Goal: Task Accomplishment & Management: Use online tool/utility

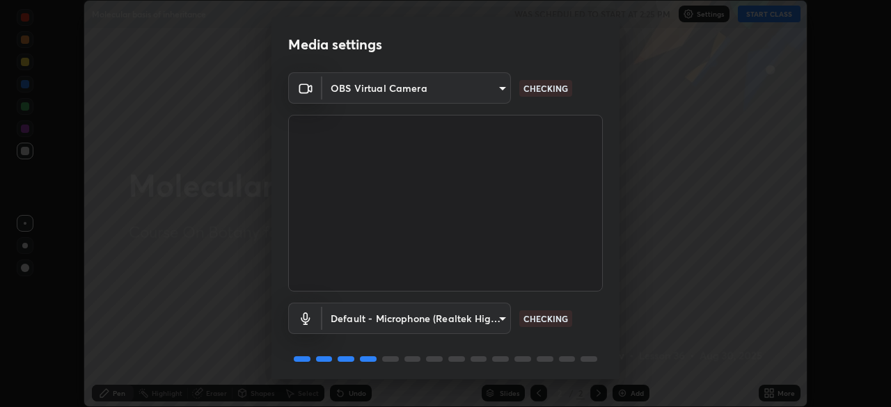
scroll to position [49, 0]
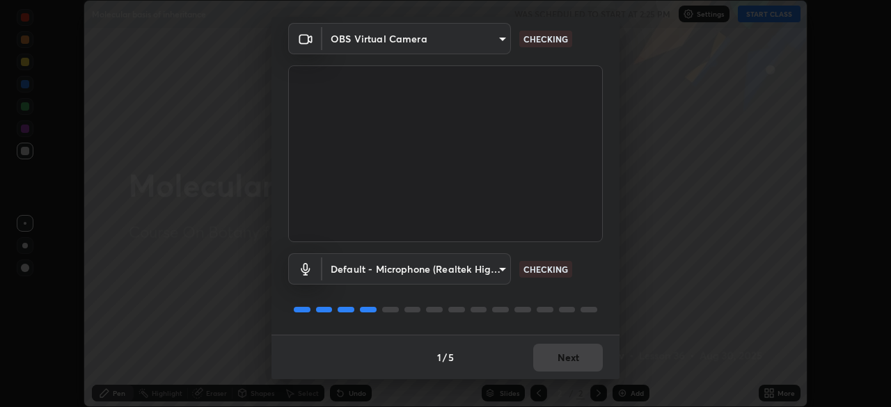
click at [481, 271] on body "Erase all Molecular basis of inheritance WAS SCHEDULED TO START AT 2:25 PM Sett…" at bounding box center [445, 203] width 891 height 407
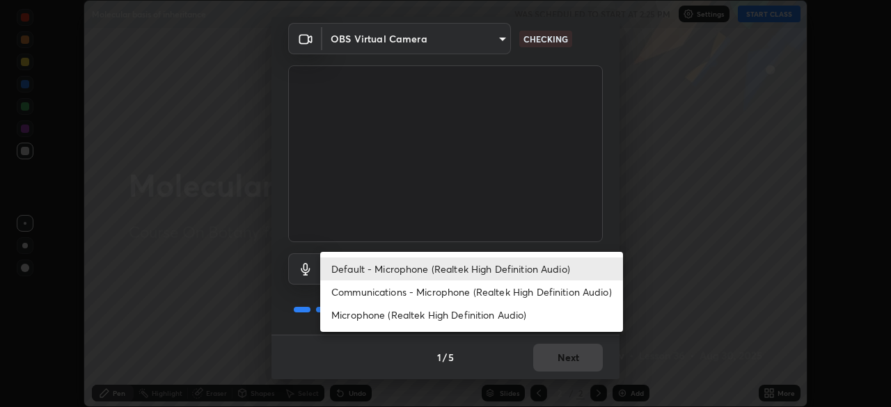
click at [528, 292] on li "Communications - Microphone (Realtek High Definition Audio)" at bounding box center [471, 291] width 303 height 23
type input "communications"
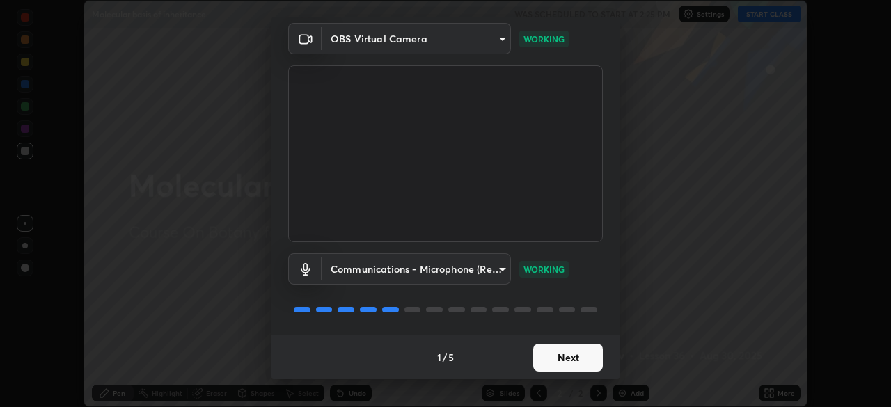
click at [569, 360] on button "Next" at bounding box center [568, 358] width 70 height 28
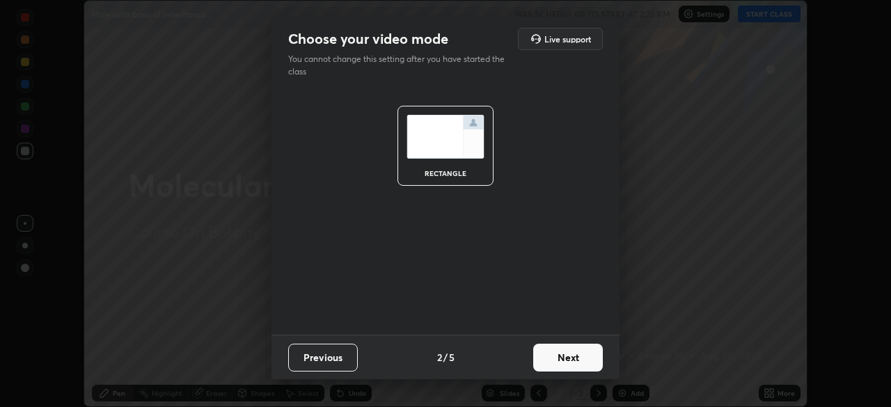
scroll to position [0, 0]
click at [569, 358] on button "Next" at bounding box center [568, 358] width 70 height 28
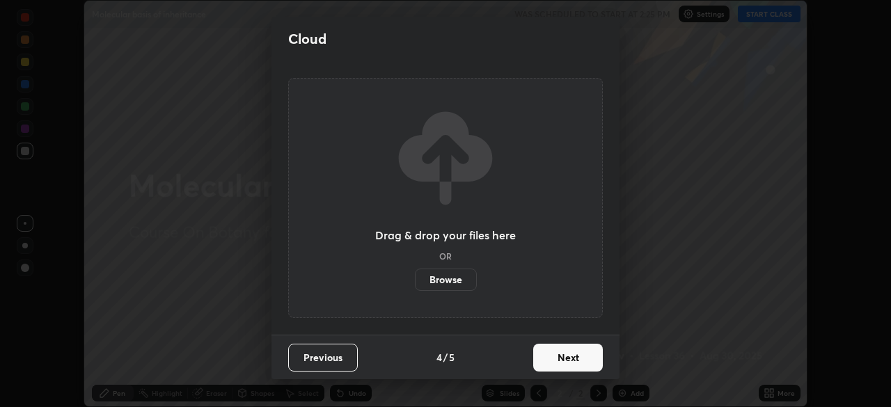
click at [572, 361] on button "Next" at bounding box center [568, 358] width 70 height 28
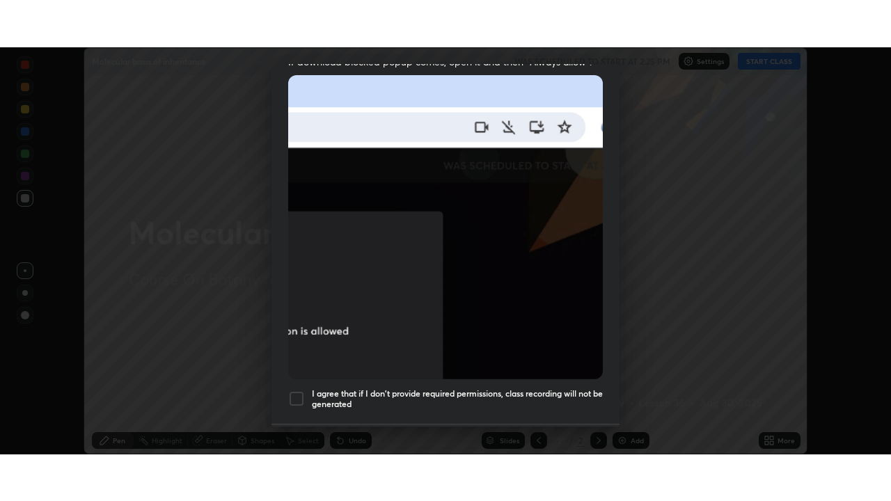
scroll to position [333, 0]
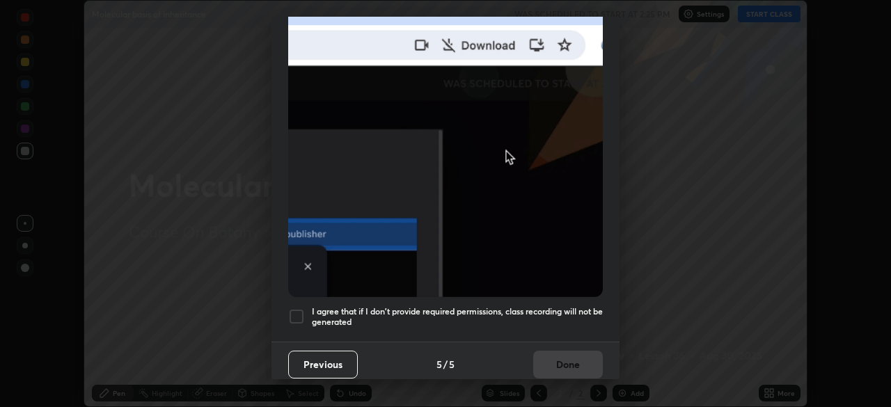
click at [569, 306] on h5 "I agree that if I don't provide required permissions, class recording will not …" at bounding box center [457, 317] width 291 height 22
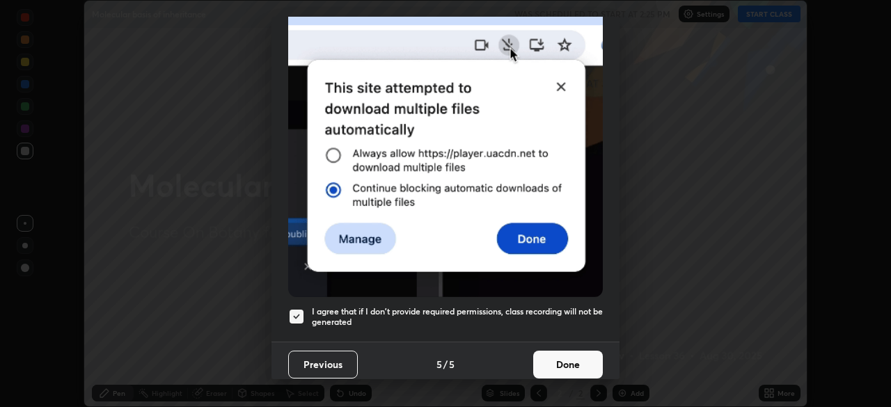
click at [579, 362] on button "Done" at bounding box center [568, 365] width 70 height 28
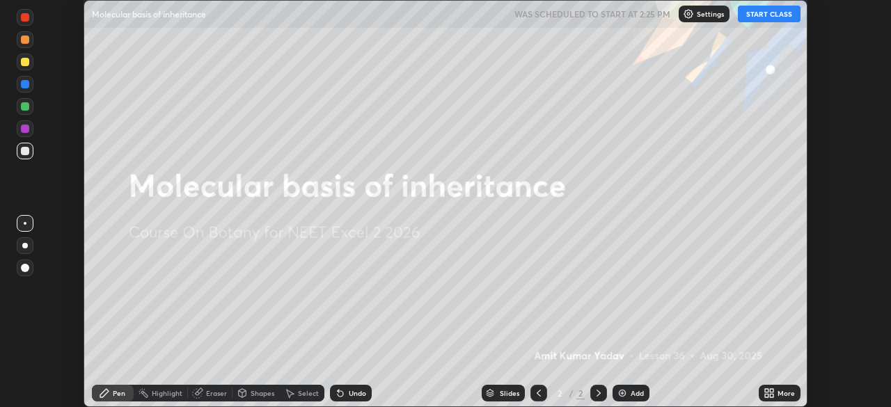
click at [767, 395] on icon at bounding box center [766, 395] width 3 height 3
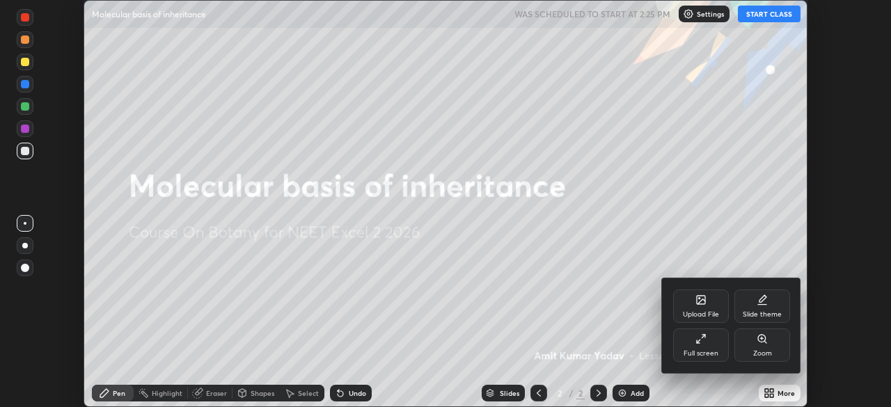
click at [705, 343] on icon at bounding box center [700, 338] width 11 height 11
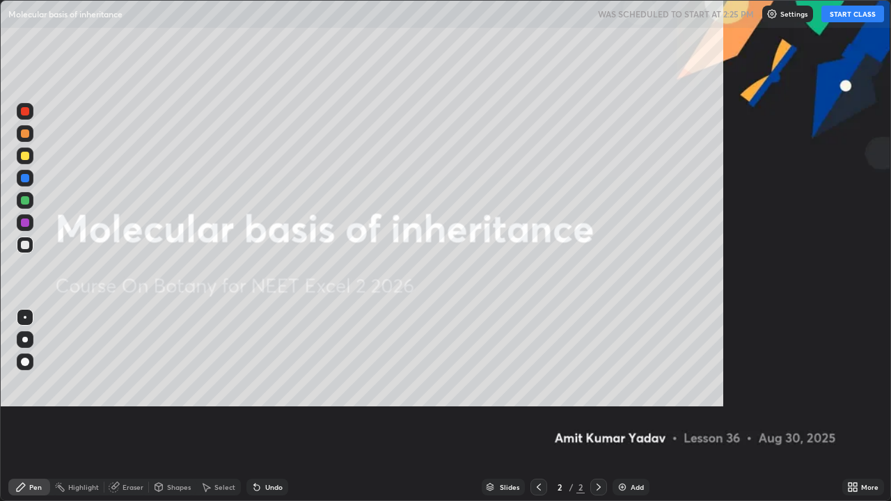
scroll to position [501, 891]
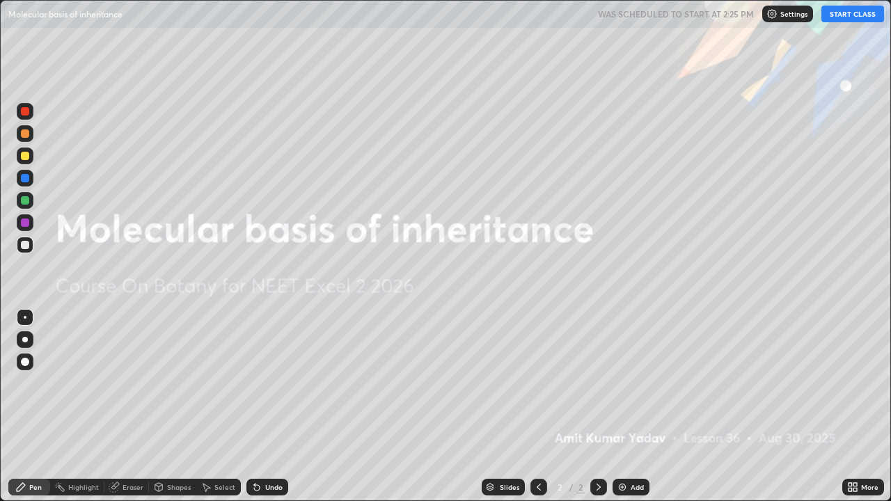
click at [857, 17] on button "START CLASS" at bounding box center [852, 14] width 63 height 17
click at [634, 406] on div "Add" at bounding box center [636, 487] width 13 height 7
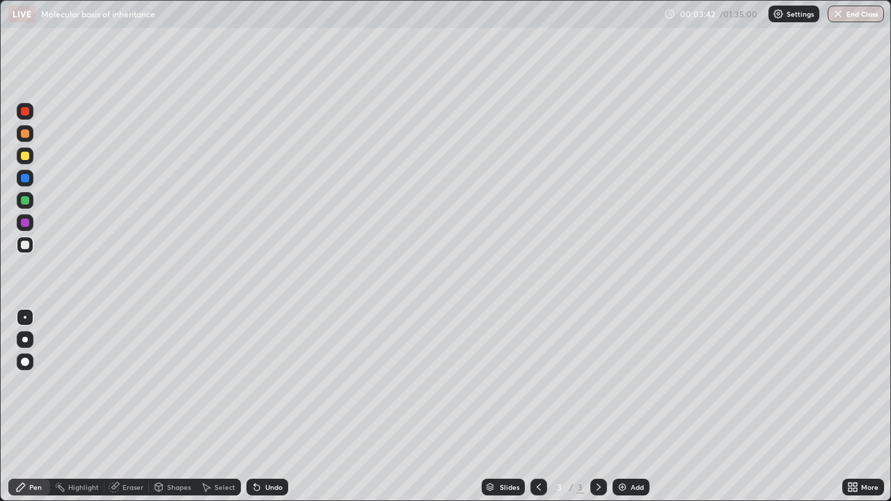
click at [772, 406] on div "Slides 3 / 3 Add" at bounding box center [565, 487] width 554 height 28
click at [276, 406] on div "Undo" at bounding box center [273, 487] width 17 height 7
click at [272, 406] on div "Undo" at bounding box center [273, 487] width 17 height 7
click at [628, 406] on div "Add" at bounding box center [630, 487] width 37 height 17
click at [537, 406] on icon at bounding box center [538, 486] width 11 height 11
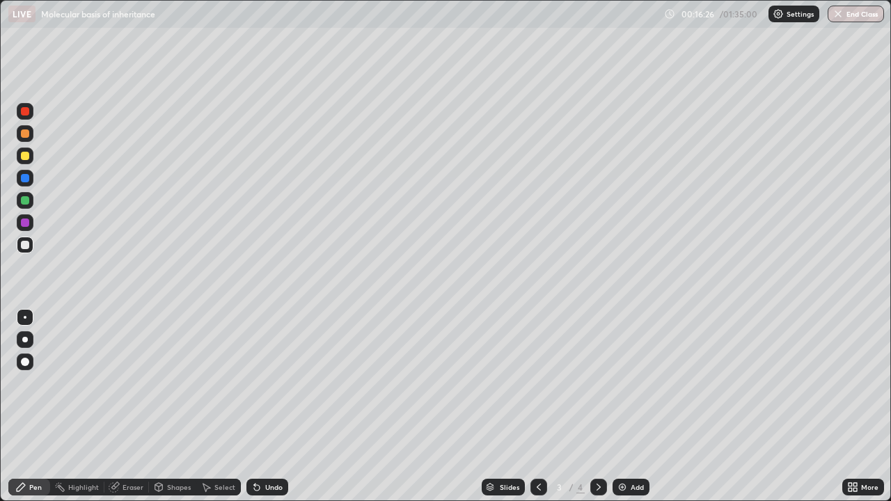
click at [635, 406] on div "Add" at bounding box center [636, 487] width 13 height 7
click at [271, 406] on div "Undo" at bounding box center [267, 487] width 42 height 17
click at [272, 406] on div "Undo" at bounding box center [264, 487] width 47 height 28
click at [273, 406] on div "Undo" at bounding box center [264, 487] width 47 height 28
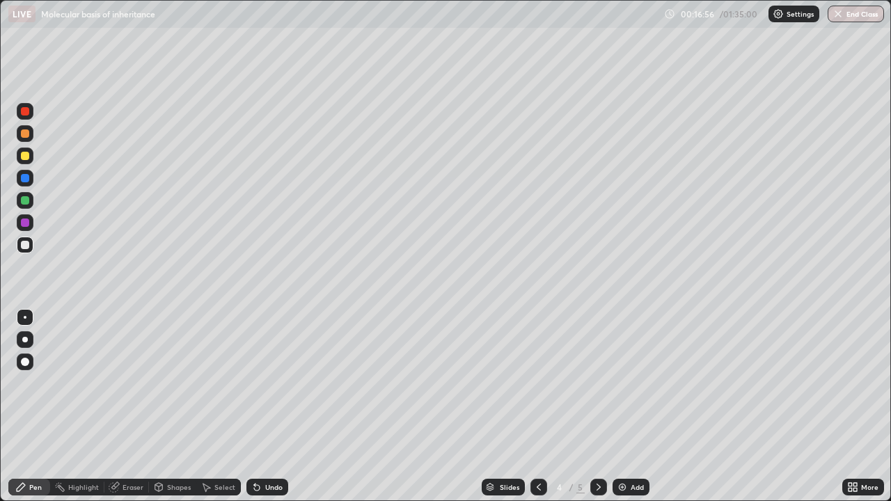
click at [276, 406] on div "Undo" at bounding box center [273, 487] width 17 height 7
click at [277, 406] on div "Undo" at bounding box center [273, 487] width 17 height 7
click at [278, 406] on div "Undo" at bounding box center [273, 487] width 17 height 7
click at [276, 406] on div "Undo" at bounding box center [273, 487] width 17 height 7
click at [273, 406] on div "Undo" at bounding box center [273, 487] width 17 height 7
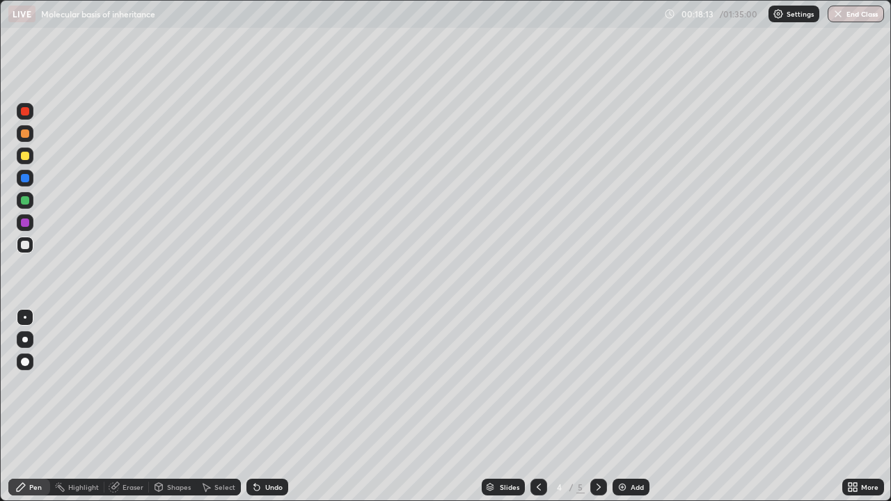
click at [277, 406] on div "Undo" at bounding box center [273, 487] width 17 height 7
click at [278, 406] on div "Undo" at bounding box center [267, 487] width 42 height 17
click at [282, 406] on div "Undo" at bounding box center [267, 487] width 42 height 17
click at [288, 406] on div "Slides 4 / 5 Add" at bounding box center [565, 487] width 554 height 28
click at [290, 406] on div "Slides 4 / 5 Add" at bounding box center [565, 487] width 554 height 28
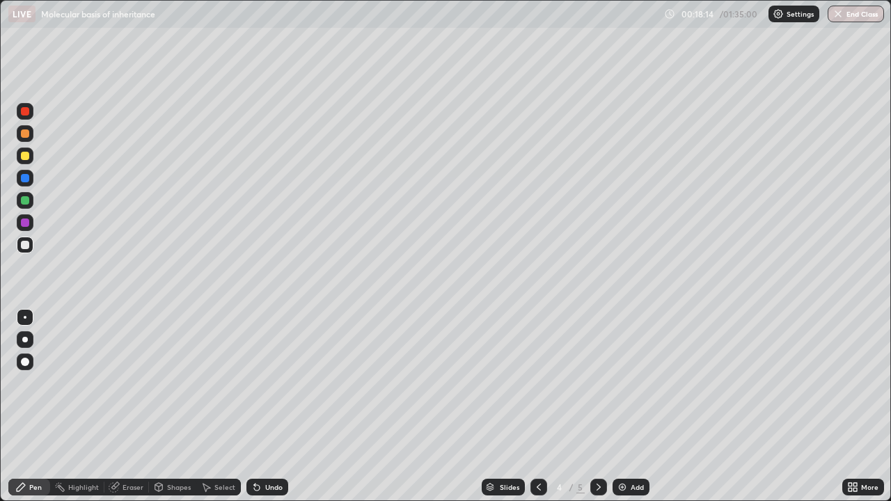
click at [296, 406] on div "Slides 4 / 5 Add" at bounding box center [565, 487] width 554 height 28
click at [279, 406] on div "Undo" at bounding box center [273, 487] width 17 height 7
click at [282, 406] on div "Undo" at bounding box center [267, 487] width 42 height 17
click at [281, 406] on div "Undo" at bounding box center [267, 487] width 42 height 17
click at [276, 406] on div "Undo" at bounding box center [273, 487] width 17 height 7
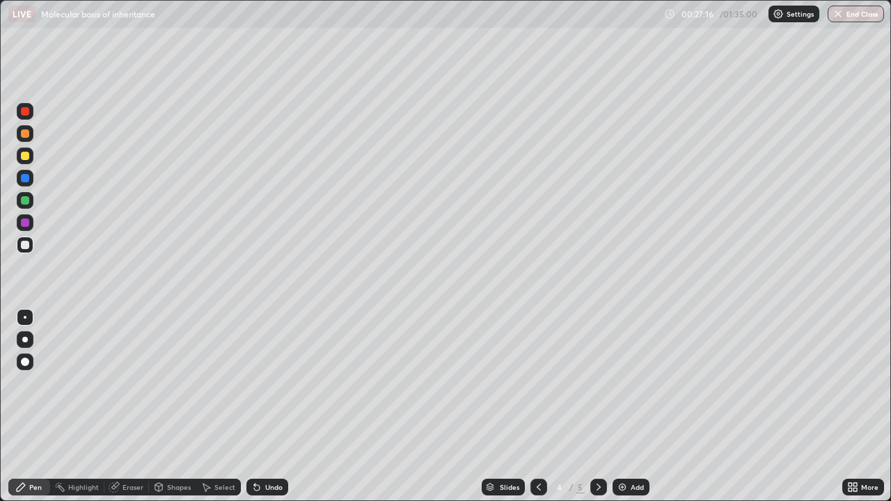
click at [598, 406] on icon at bounding box center [598, 486] width 11 height 11
click at [268, 406] on div "Undo" at bounding box center [273, 487] width 17 height 7
click at [265, 406] on div "Undo" at bounding box center [267, 487] width 42 height 17
click at [265, 406] on div "Undo" at bounding box center [273, 487] width 17 height 7
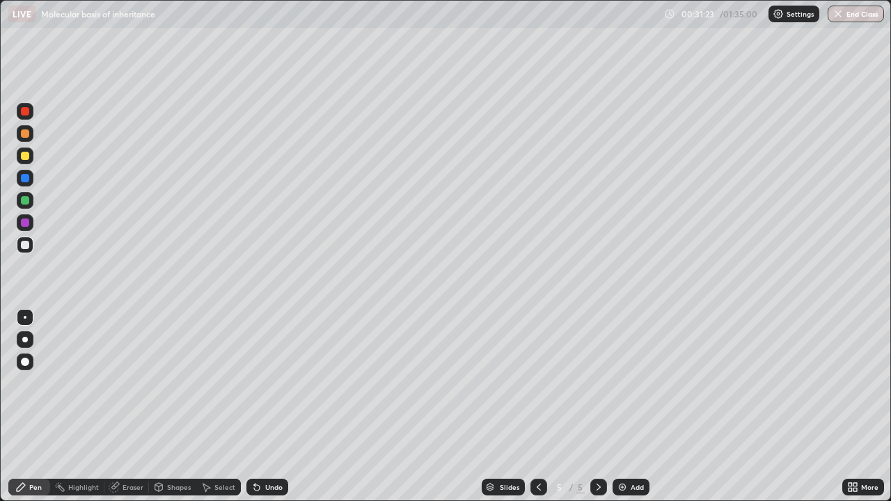
click at [275, 406] on div "Undo" at bounding box center [267, 487] width 42 height 17
click at [275, 406] on div "Undo" at bounding box center [273, 487] width 17 height 7
click at [278, 406] on div "Undo" at bounding box center [273, 487] width 17 height 7
click at [269, 406] on div "Undo" at bounding box center [273, 487] width 17 height 7
click at [271, 406] on div "Undo" at bounding box center [273, 487] width 17 height 7
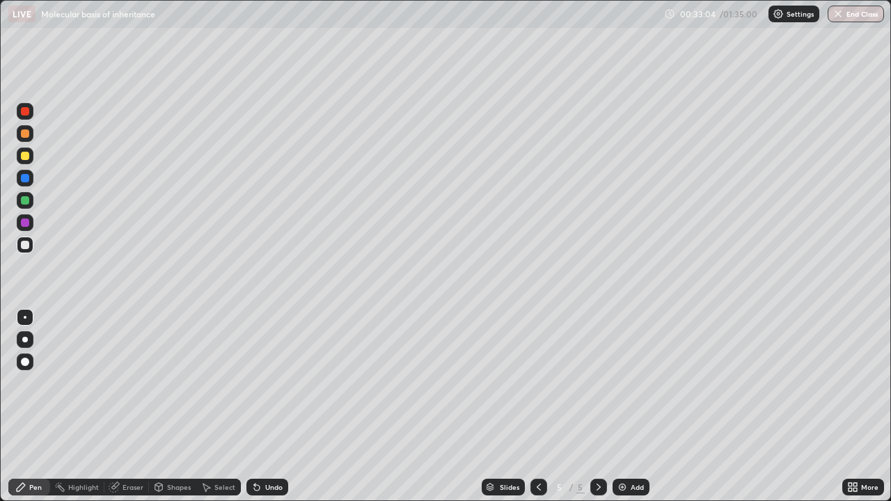
click at [271, 406] on div "Undo" at bounding box center [273, 487] width 17 height 7
click at [624, 406] on img at bounding box center [621, 486] width 11 height 11
click at [273, 406] on div "Undo" at bounding box center [273, 487] width 17 height 7
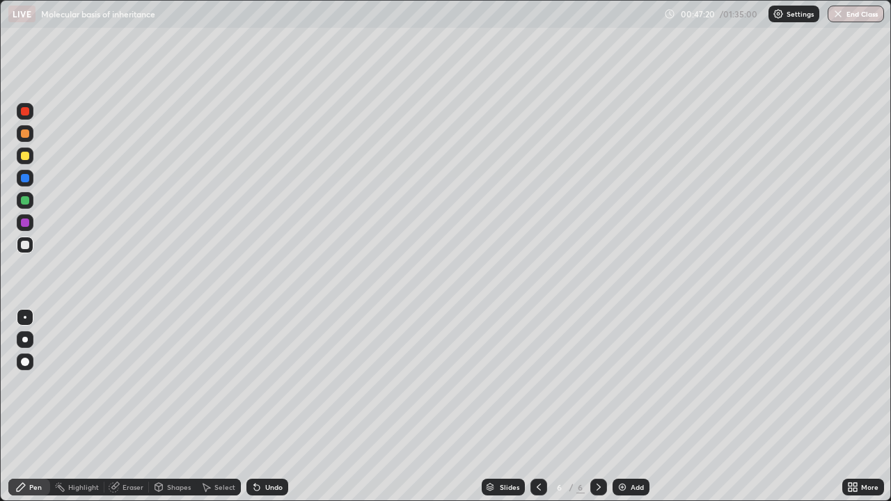
click at [26, 134] on div at bounding box center [25, 133] width 8 height 8
click at [26, 200] on div at bounding box center [25, 200] width 8 height 8
click at [29, 162] on div at bounding box center [25, 155] width 17 height 17
click at [31, 141] on div at bounding box center [25, 133] width 17 height 17
click at [272, 406] on div "Undo" at bounding box center [273, 487] width 17 height 7
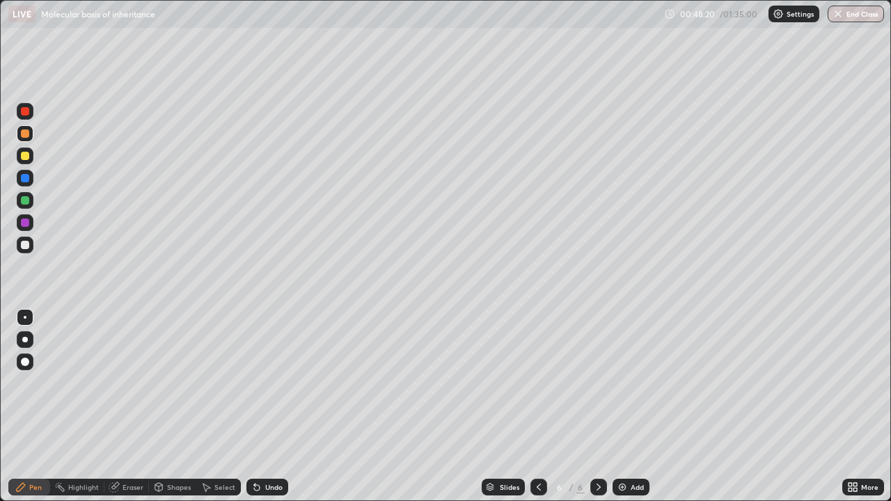
click at [28, 247] on div at bounding box center [25, 245] width 8 height 8
click at [26, 180] on div at bounding box center [25, 178] width 8 height 8
click at [26, 156] on div at bounding box center [25, 156] width 8 height 8
click at [29, 366] on div at bounding box center [25, 361] width 17 height 17
click at [28, 245] on div at bounding box center [25, 245] width 8 height 8
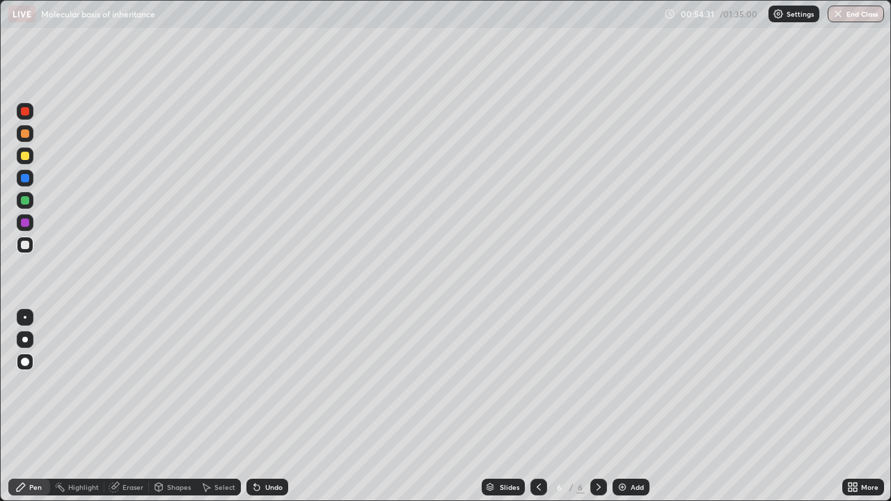
click at [25, 317] on div at bounding box center [25, 317] width 3 height 3
click at [633, 406] on div "Add" at bounding box center [636, 487] width 13 height 7
click at [274, 406] on div "Undo" at bounding box center [273, 487] width 17 height 7
click at [281, 406] on div "Undo" at bounding box center [267, 487] width 42 height 17
click at [279, 406] on div "Undo" at bounding box center [267, 487] width 42 height 17
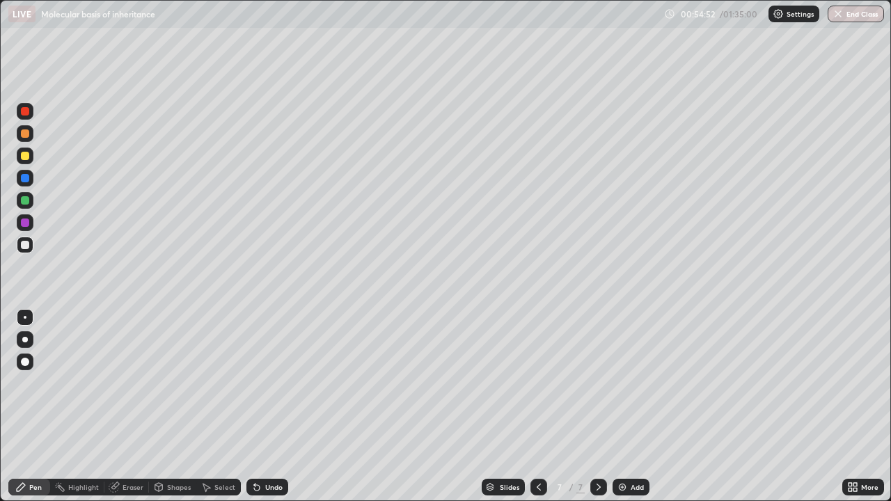
click at [281, 406] on div "Undo" at bounding box center [267, 487] width 42 height 17
click at [31, 157] on div at bounding box center [25, 155] width 17 height 17
click at [30, 248] on div at bounding box center [25, 245] width 17 height 17
click at [543, 406] on div at bounding box center [538, 487] width 17 height 17
click at [634, 406] on div "Add" at bounding box center [630, 487] width 37 height 17
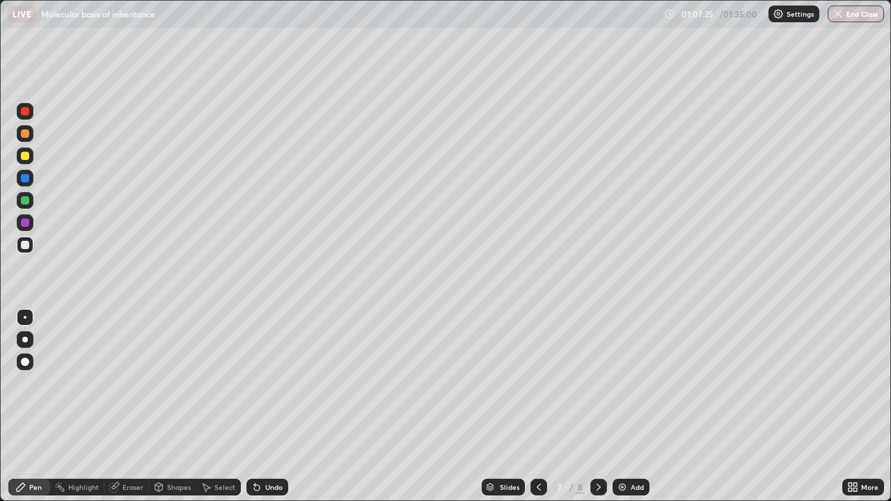
click at [536, 406] on icon at bounding box center [538, 486] width 11 height 11
click at [537, 406] on icon at bounding box center [538, 486] width 11 height 11
click at [598, 406] on icon at bounding box center [598, 486] width 11 height 11
click at [597, 406] on icon at bounding box center [598, 486] width 11 height 11
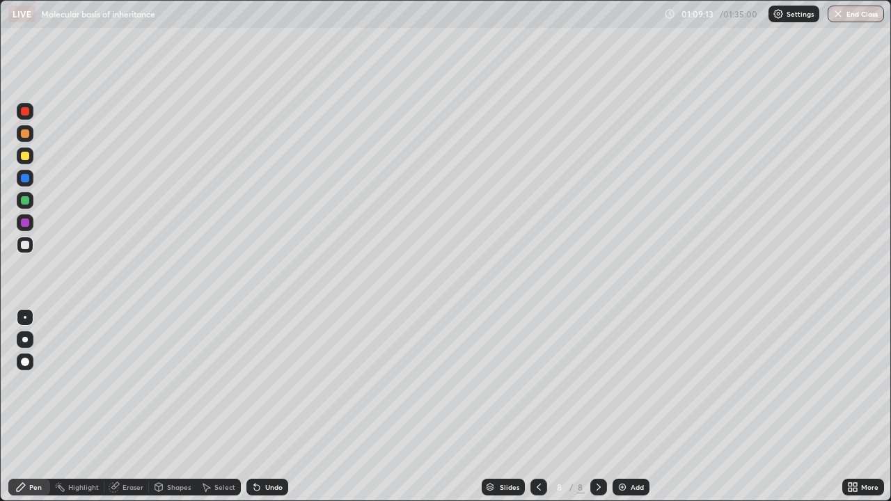
click at [537, 406] on icon at bounding box center [538, 486] width 11 height 11
click at [596, 406] on icon at bounding box center [598, 486] width 11 height 11
click at [537, 406] on icon at bounding box center [538, 486] width 11 height 11
click at [597, 406] on icon at bounding box center [598, 486] width 11 height 11
click at [510, 406] on div "Slides" at bounding box center [509, 487] width 19 height 7
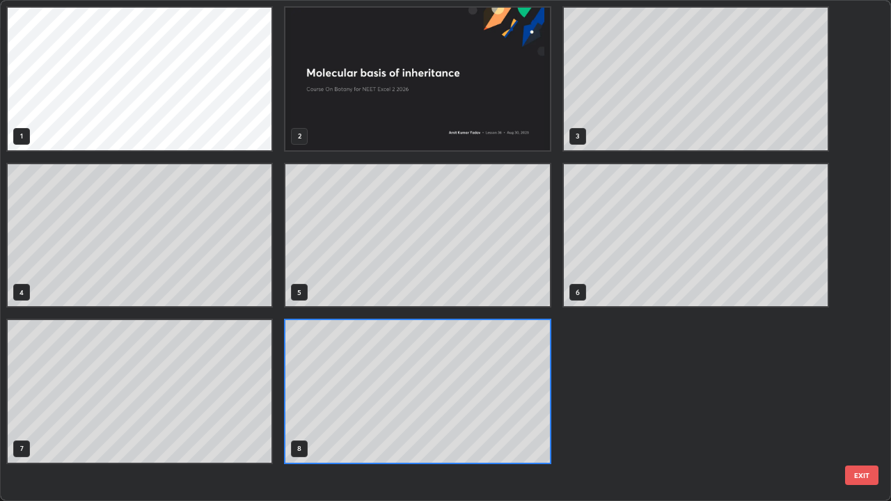
scroll to position [495, 882]
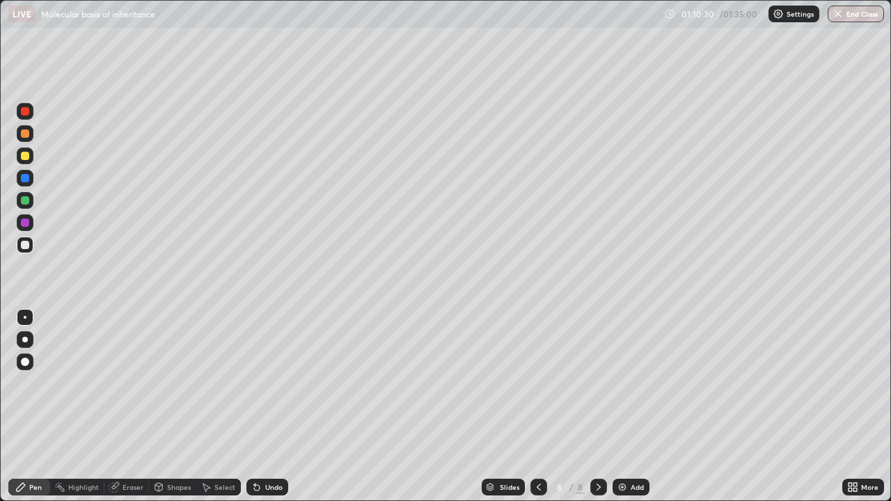
click at [632, 406] on div "Add" at bounding box center [630, 487] width 37 height 17
click at [278, 406] on div "Undo" at bounding box center [273, 487] width 17 height 7
click at [270, 406] on div "Undo" at bounding box center [273, 487] width 17 height 7
click at [271, 406] on div "Undo" at bounding box center [267, 487] width 42 height 17
click at [843, 14] on img "button" at bounding box center [838, 13] width 11 height 11
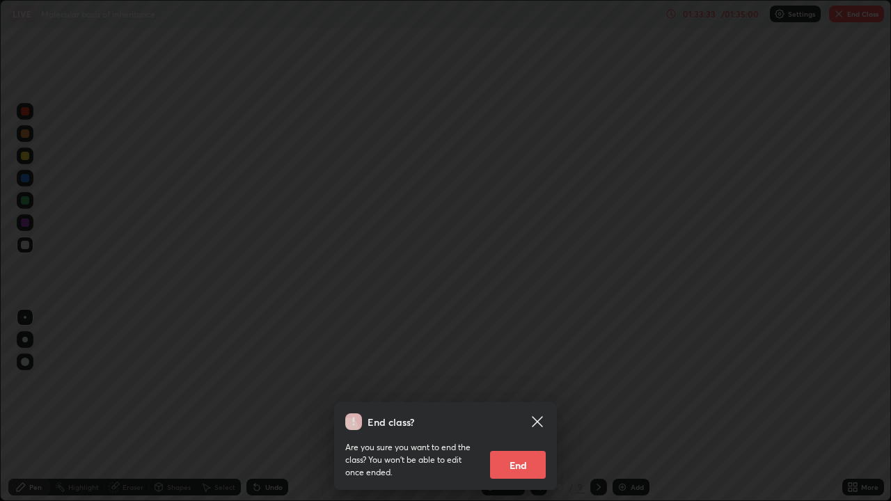
click at [511, 406] on button "End" at bounding box center [518, 465] width 56 height 28
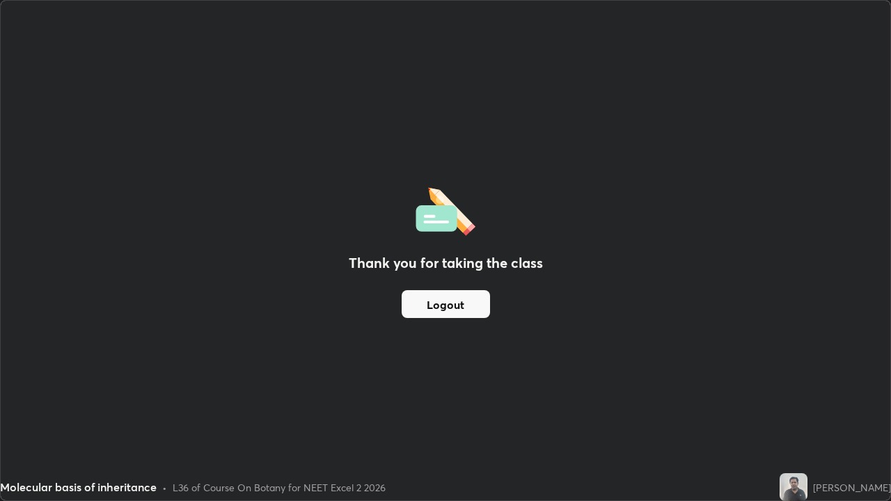
click at [456, 307] on button "Logout" at bounding box center [445, 304] width 88 height 28
